Goal: Information Seeking & Learning: Check status

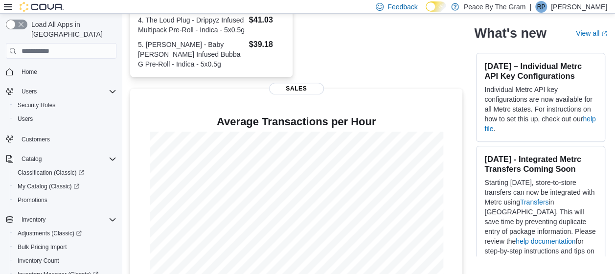
scroll to position [338, 0]
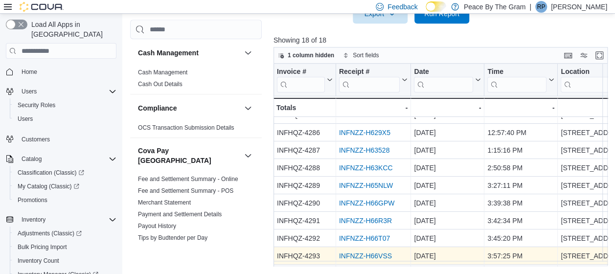
scroll to position [49, 0]
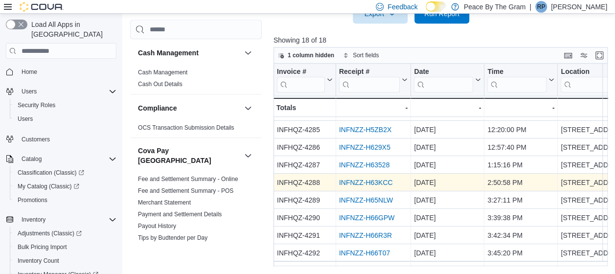
click at [370, 183] on link "INFNZZ-H63KCC" at bounding box center [366, 183] width 54 height 8
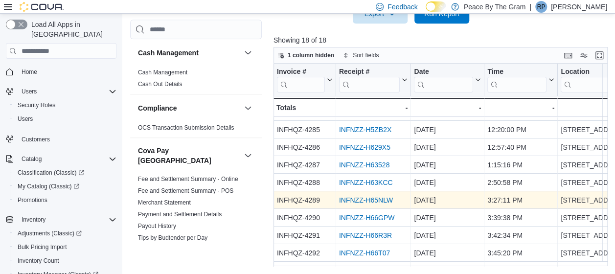
click at [363, 203] on link "INFNZZ-H65NLW" at bounding box center [366, 200] width 54 height 8
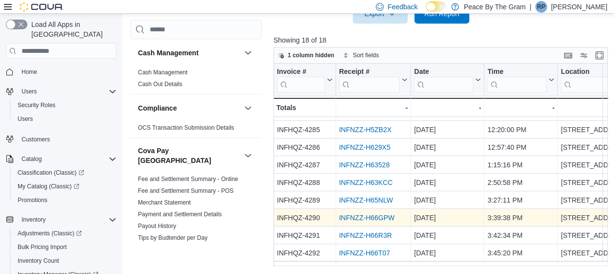
click at [371, 219] on link "INFNZZ-H66GPW" at bounding box center [367, 218] width 56 height 8
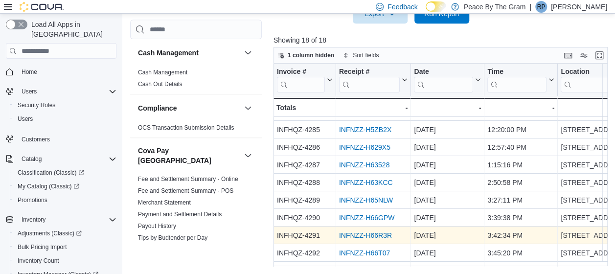
click at [369, 232] on link "INFNZZ-H66R3R" at bounding box center [365, 236] width 53 height 8
click at [372, 235] on link "INFNZZ-H66R3R" at bounding box center [365, 236] width 53 height 8
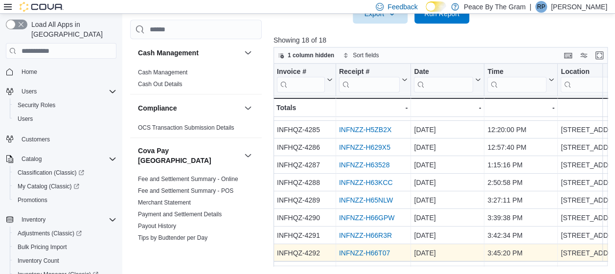
click at [369, 251] on link "INFNZZ-H66T07" at bounding box center [364, 253] width 51 height 8
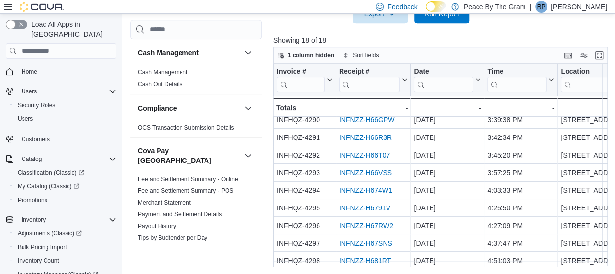
scroll to position [172, 0]
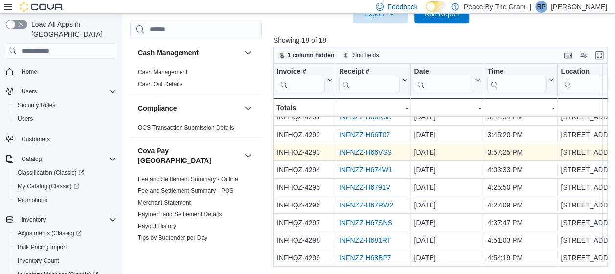
click at [369, 148] on link "INFNZZ-H66VSS" at bounding box center [365, 152] width 53 height 8
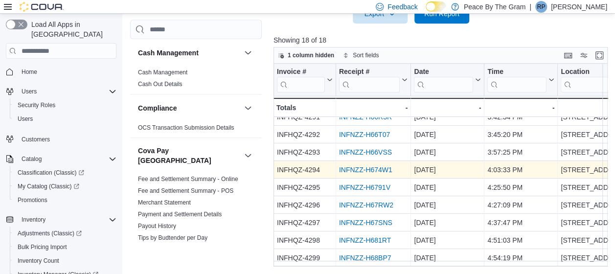
click at [370, 166] on link "INFNZZ-H674W1" at bounding box center [365, 170] width 53 height 8
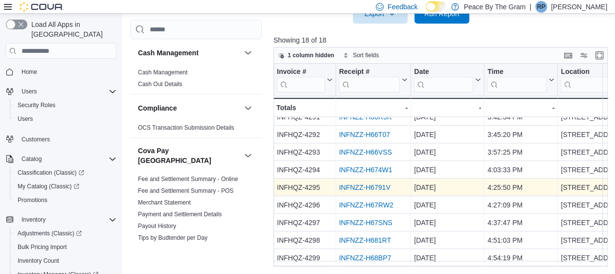
click at [366, 184] on link "INFNZZ-H6791V" at bounding box center [364, 188] width 51 height 8
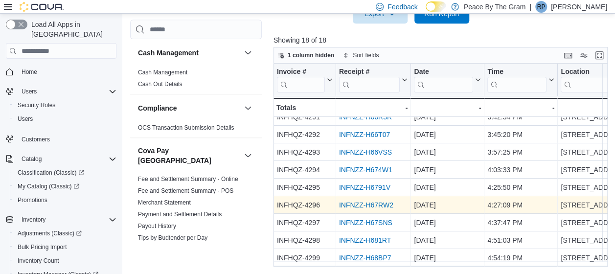
click at [365, 201] on link "INFNZZ-H67RW2" at bounding box center [366, 205] width 54 height 8
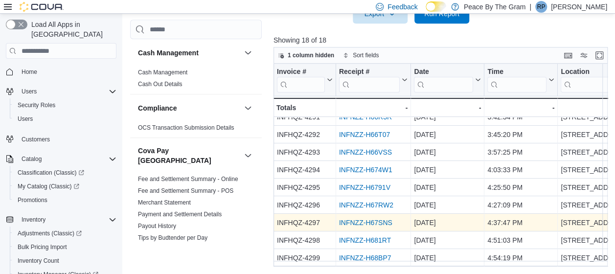
click at [368, 219] on link "INFNZZ-H67SNS" at bounding box center [365, 223] width 53 height 8
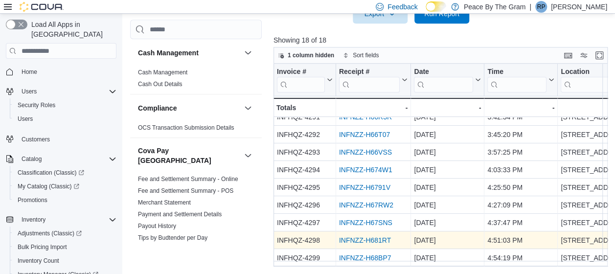
click at [353, 236] on link "INFNZZ-H681RT" at bounding box center [365, 240] width 52 height 8
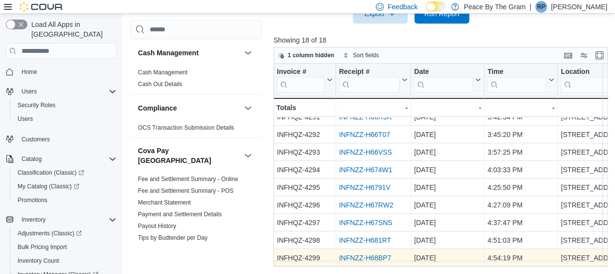
click at [375, 254] on link "INFNZZ-H68BP7" at bounding box center [365, 258] width 52 height 8
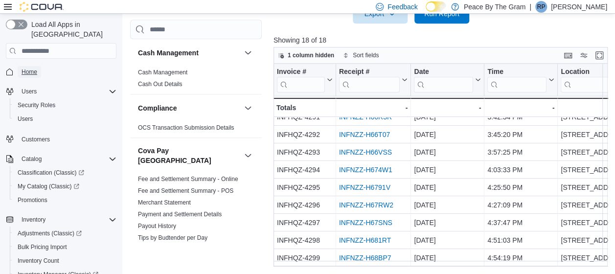
click at [31, 68] on span "Home" at bounding box center [30, 72] width 16 height 8
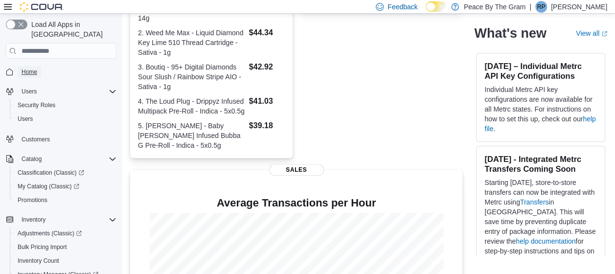
scroll to position [338, 0]
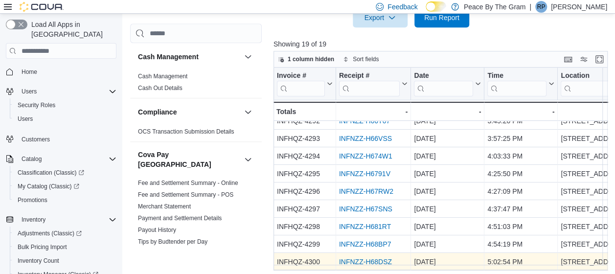
scroll to position [351, 0]
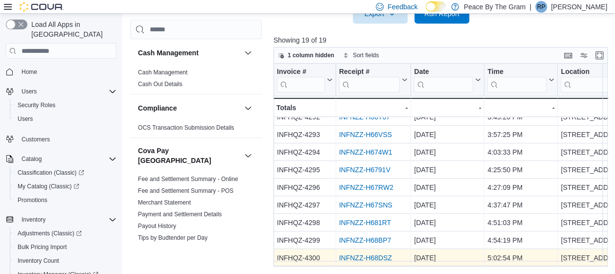
click at [362, 254] on link "INFNZZ-H68DSZ" at bounding box center [365, 258] width 53 height 8
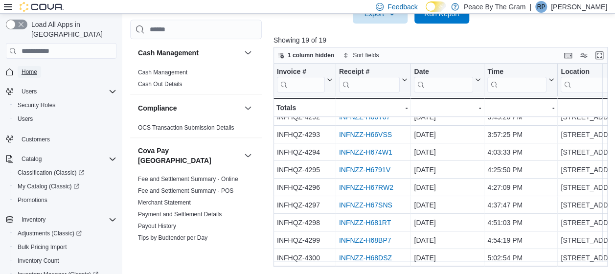
click at [28, 68] on span "Home" at bounding box center [30, 72] width 16 height 8
